Goal: Navigation & Orientation: Understand site structure

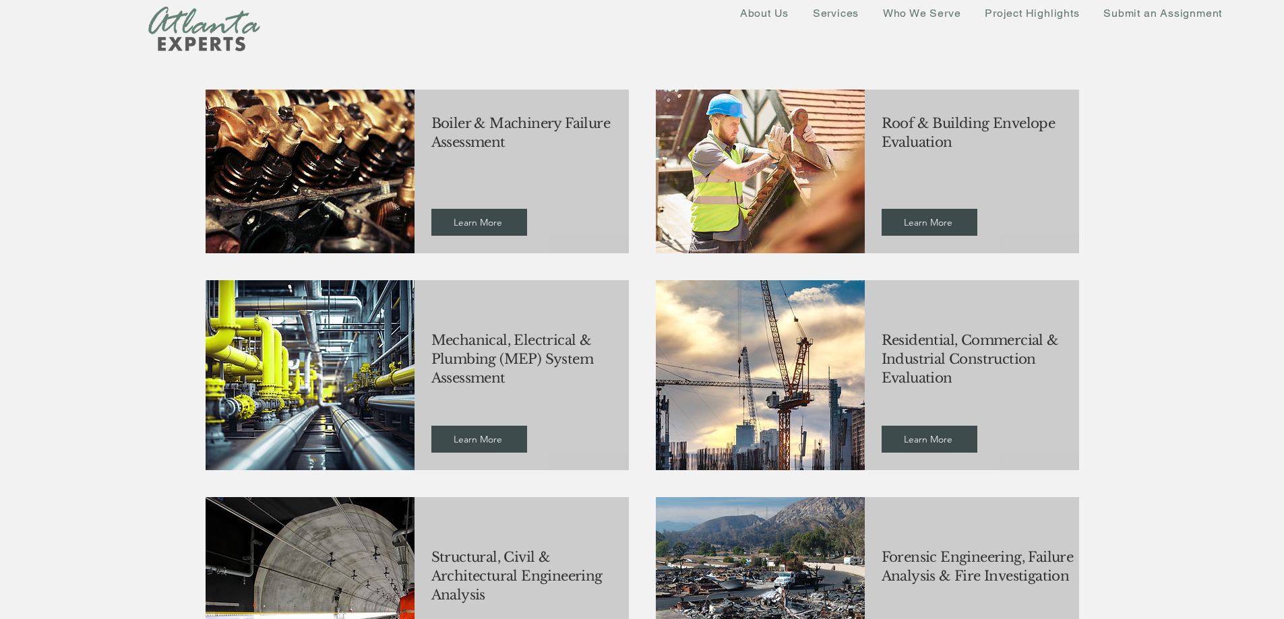
scroll to position [539, 0]
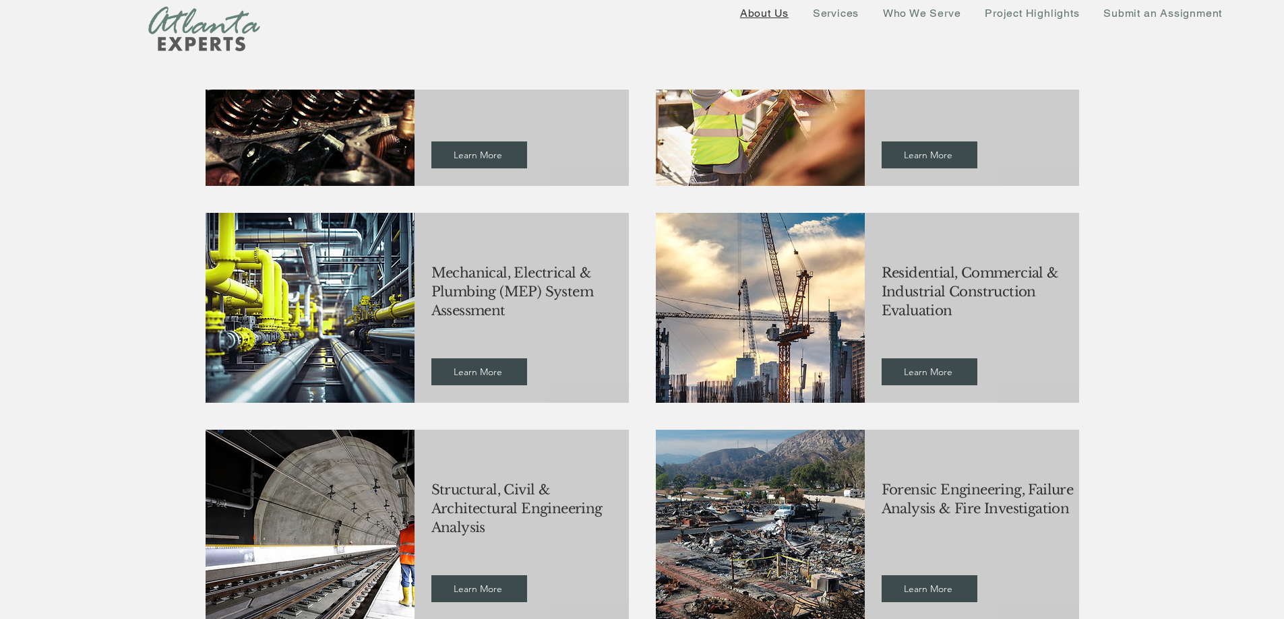
click at [770, 15] on span "About Us" at bounding box center [764, 13] width 49 height 13
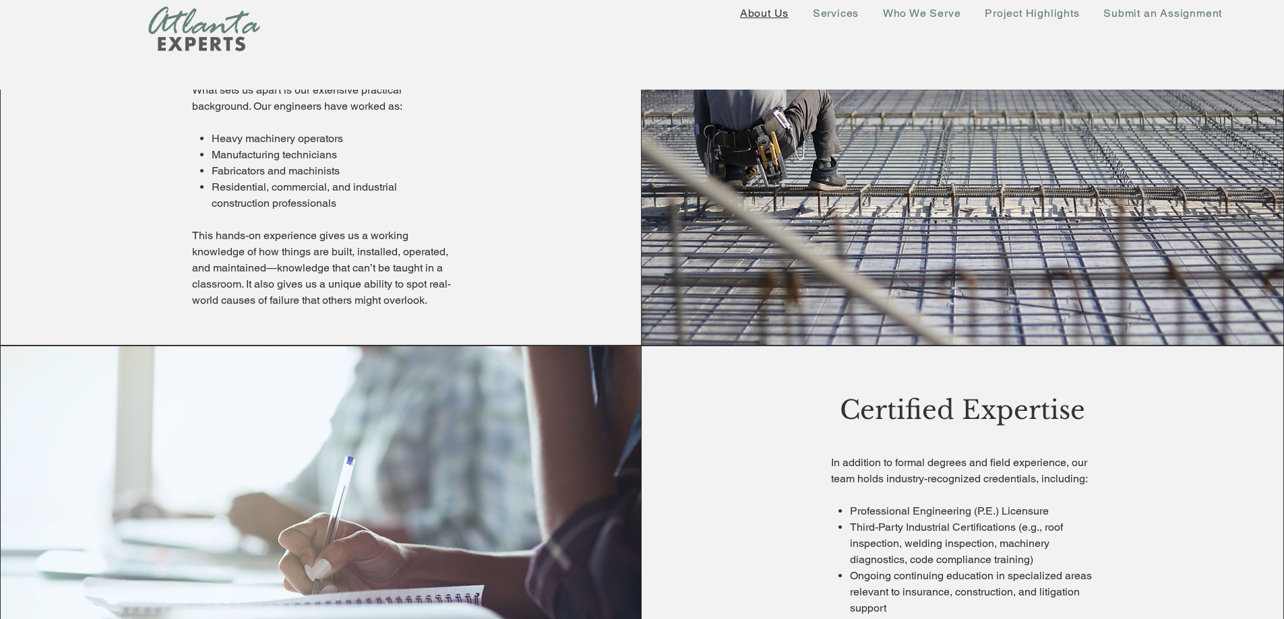
scroll to position [943, 0]
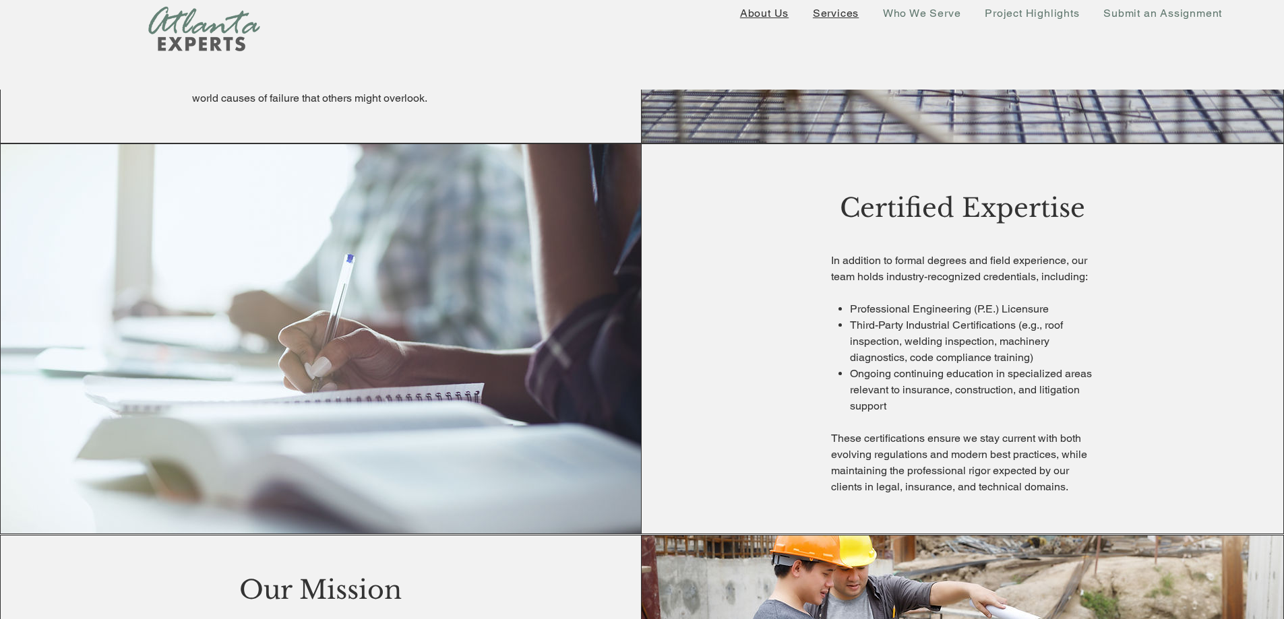
click at [854, 18] on span "Services" at bounding box center [836, 13] width 46 height 13
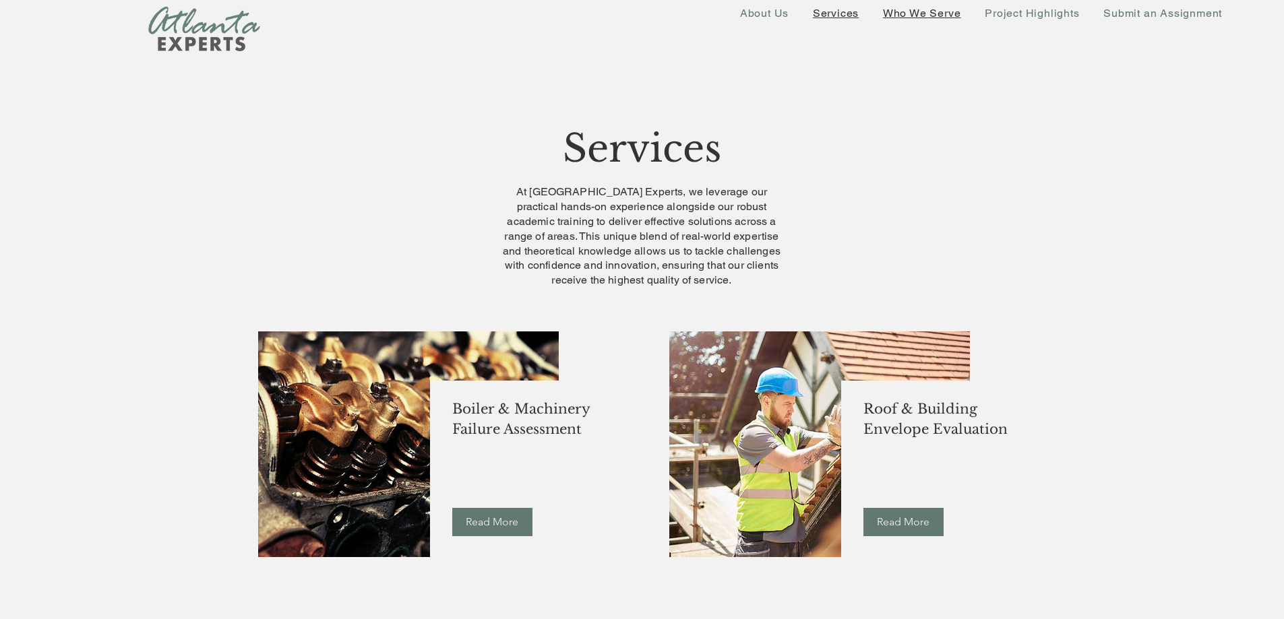
click at [938, 13] on span "Who We Serve" at bounding box center [922, 13] width 78 height 13
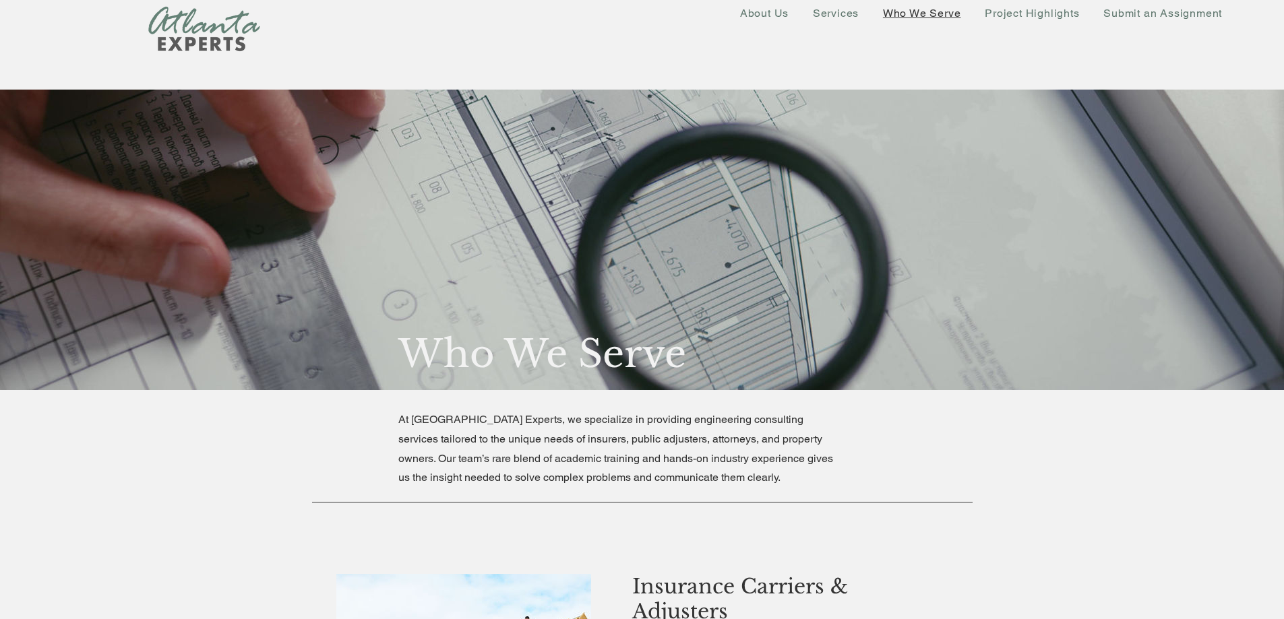
scroll to position [135, 0]
